Goal: Communication & Community: Answer question/provide support

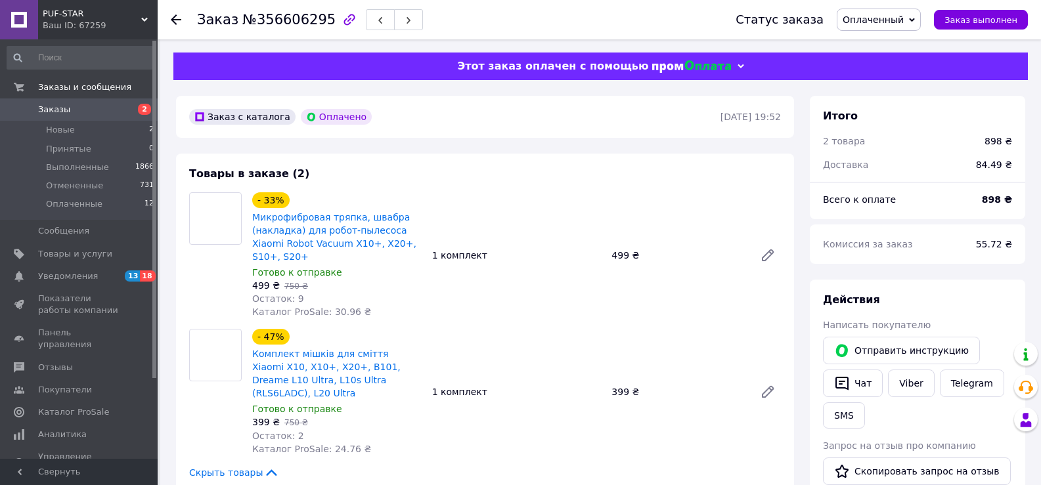
scroll to position [89, 0]
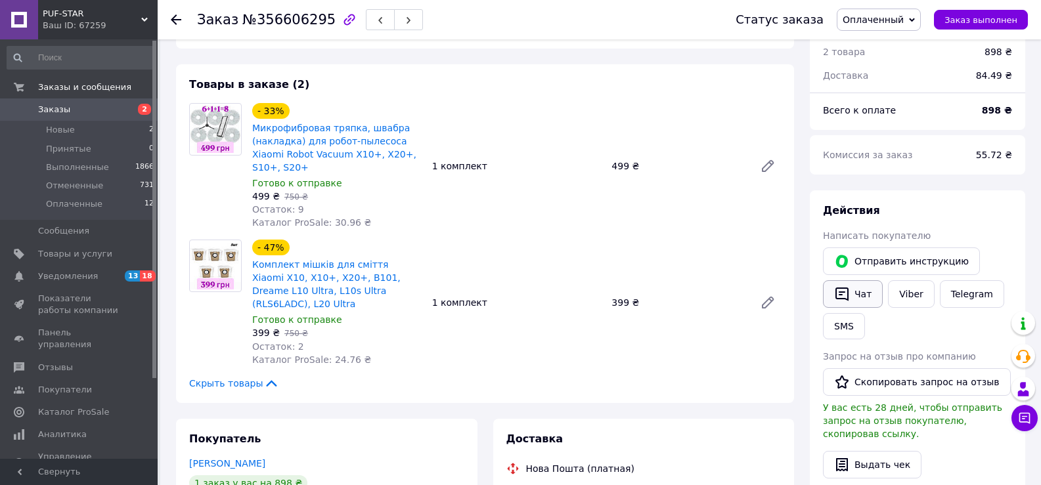
click at [863, 296] on button "Чат" at bounding box center [853, 294] width 60 height 28
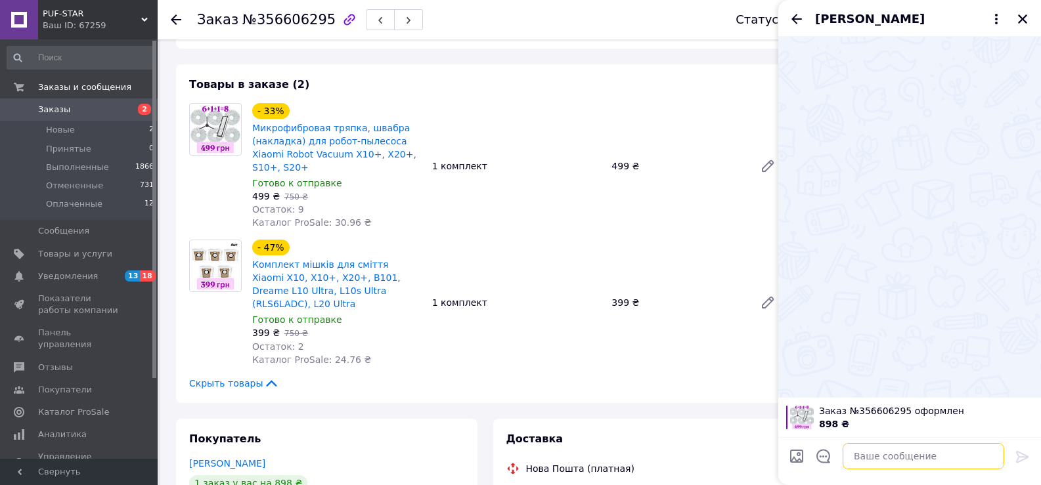
paste textarea "Доброго тихого дня! Ваша посилка вже на відділенні! Користуйтеся із задоволення…"
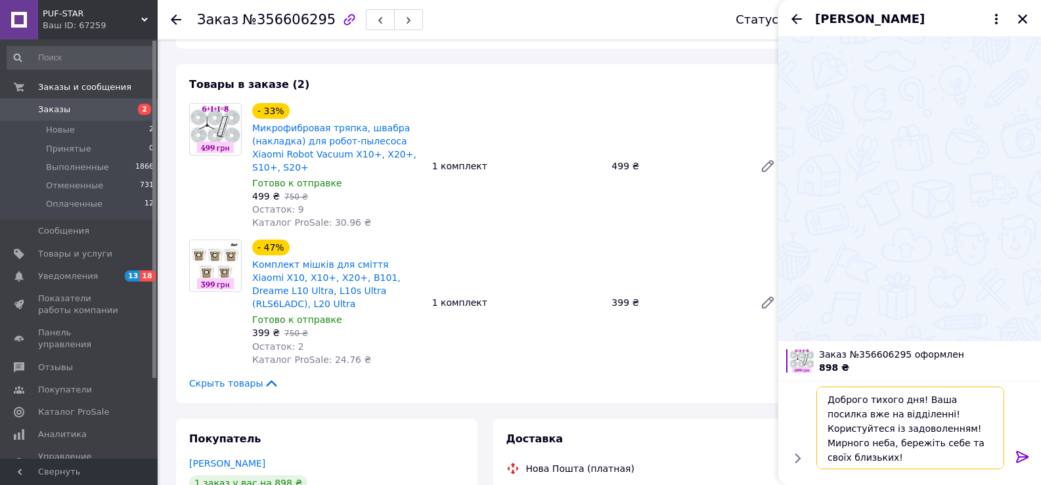
type textarea "Доброго тихого дня! Ваша посилка вже на відділенні! Користуйтеся із задоволення…"
click at [1024, 456] on icon at bounding box center [1022, 457] width 12 height 12
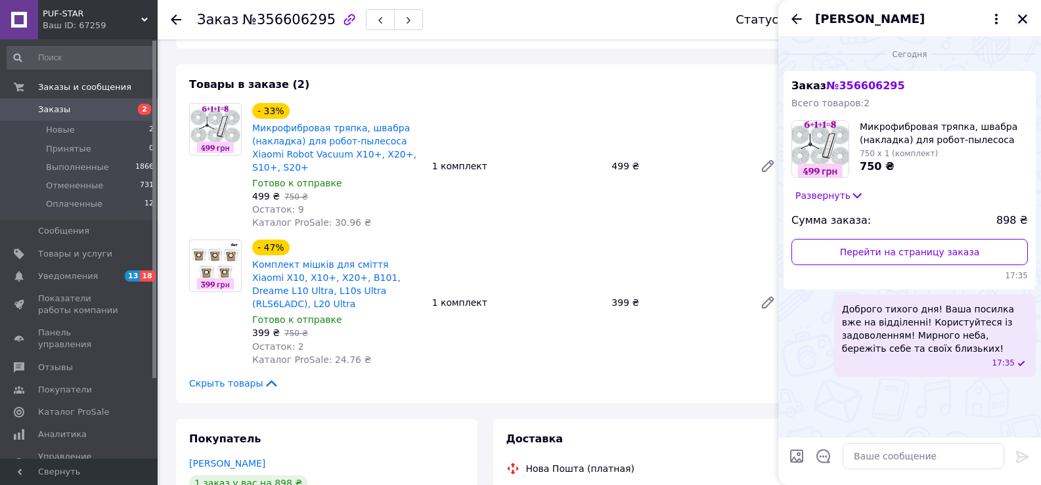
click at [1023, 20] on icon "Закрыть" at bounding box center [1022, 18] width 9 height 9
